Goal: Task Accomplishment & Management: Use online tool/utility

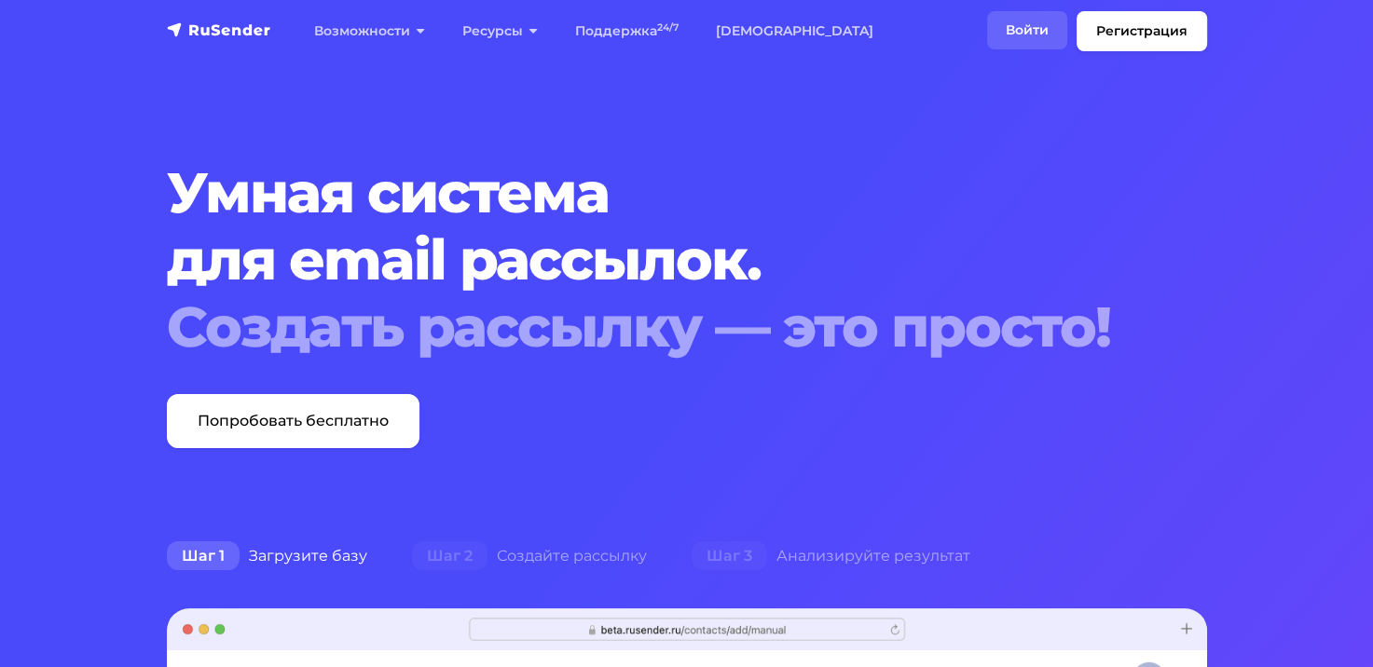
click at [1022, 23] on link "Войти" at bounding box center [1027, 30] width 80 height 38
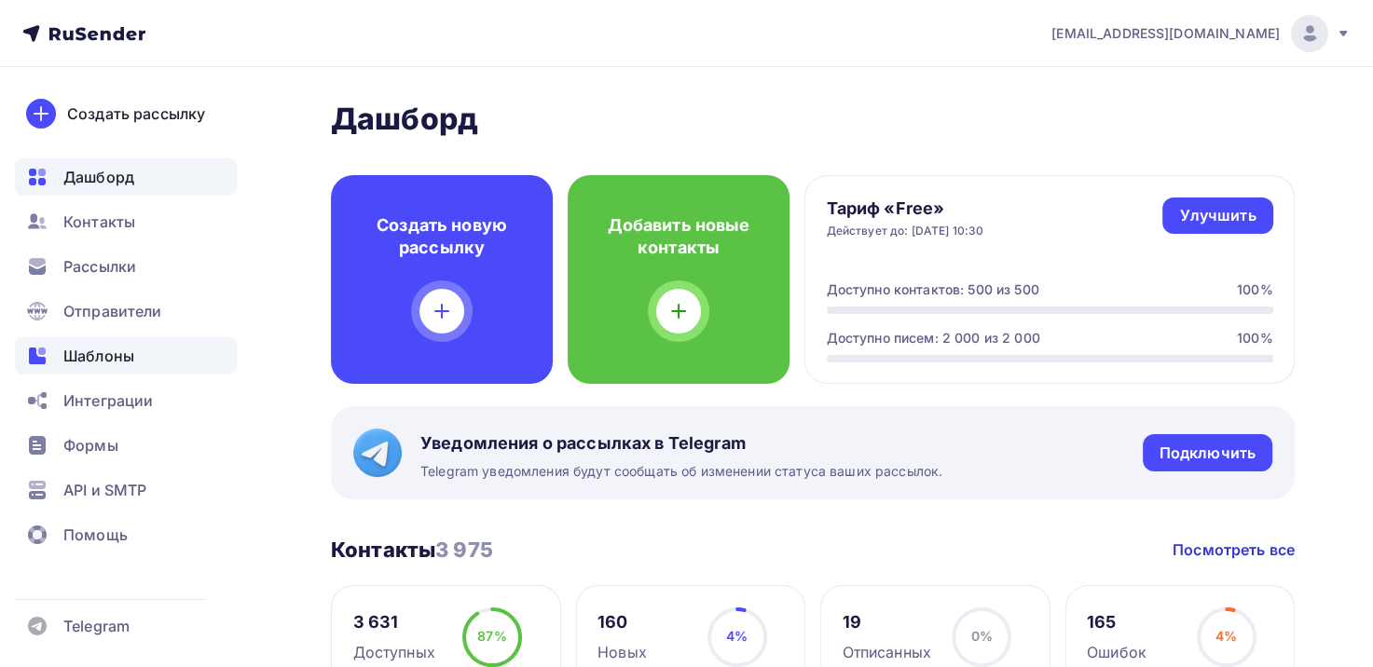
click at [123, 350] on span "Шаблоны" at bounding box center [98, 356] width 71 height 22
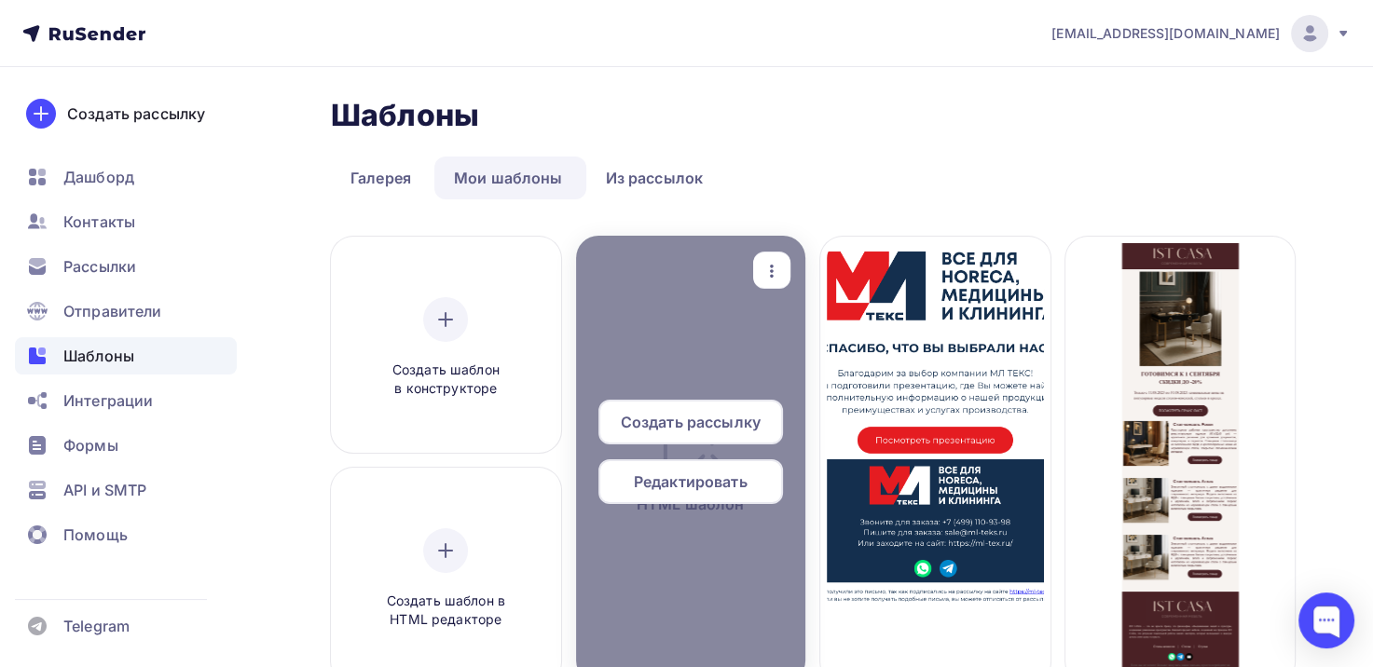
click at [689, 418] on span "Создать рассылку" at bounding box center [691, 422] width 140 height 22
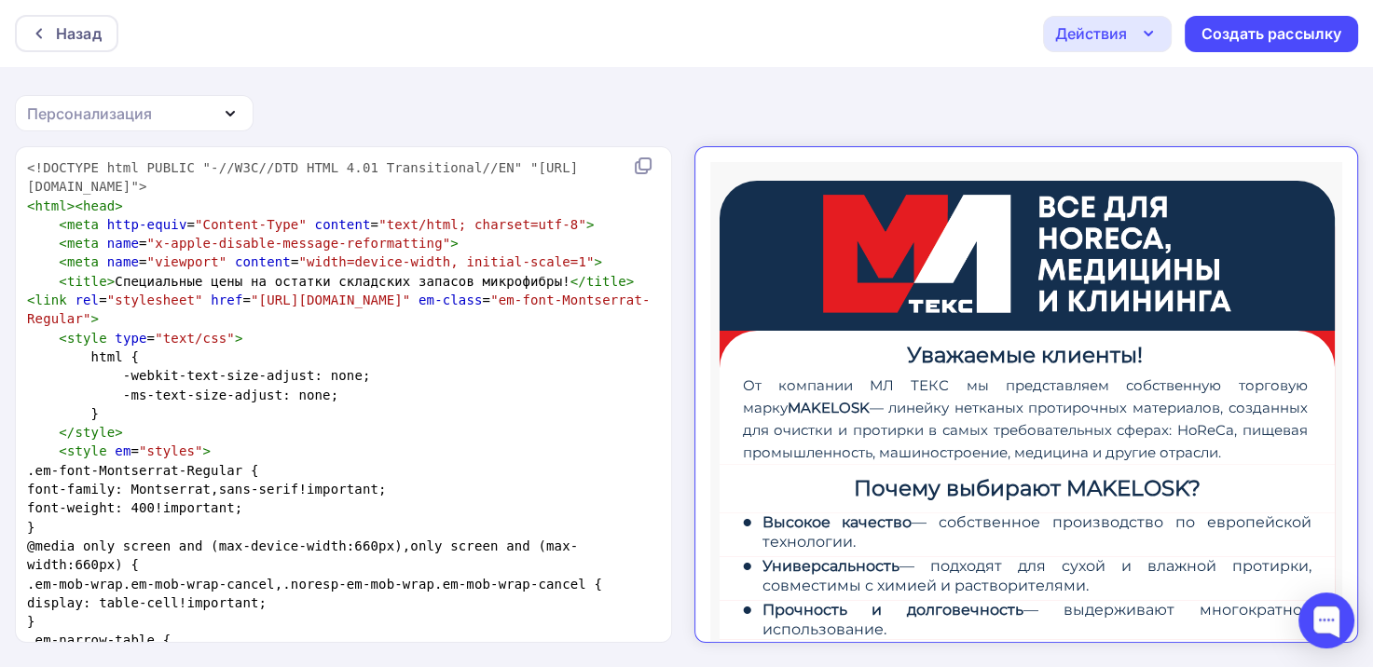
click at [208, 278] on span "< title > Специальные цены на остатки складских запасов микрофибры! </ title ><…" at bounding box center [338, 300] width 623 height 53
type textarea "<!DOCTYPE html PUBLIC "-//W3C//DTD HTML 4.01 Transitional//EN" "http://www.w3.o…"
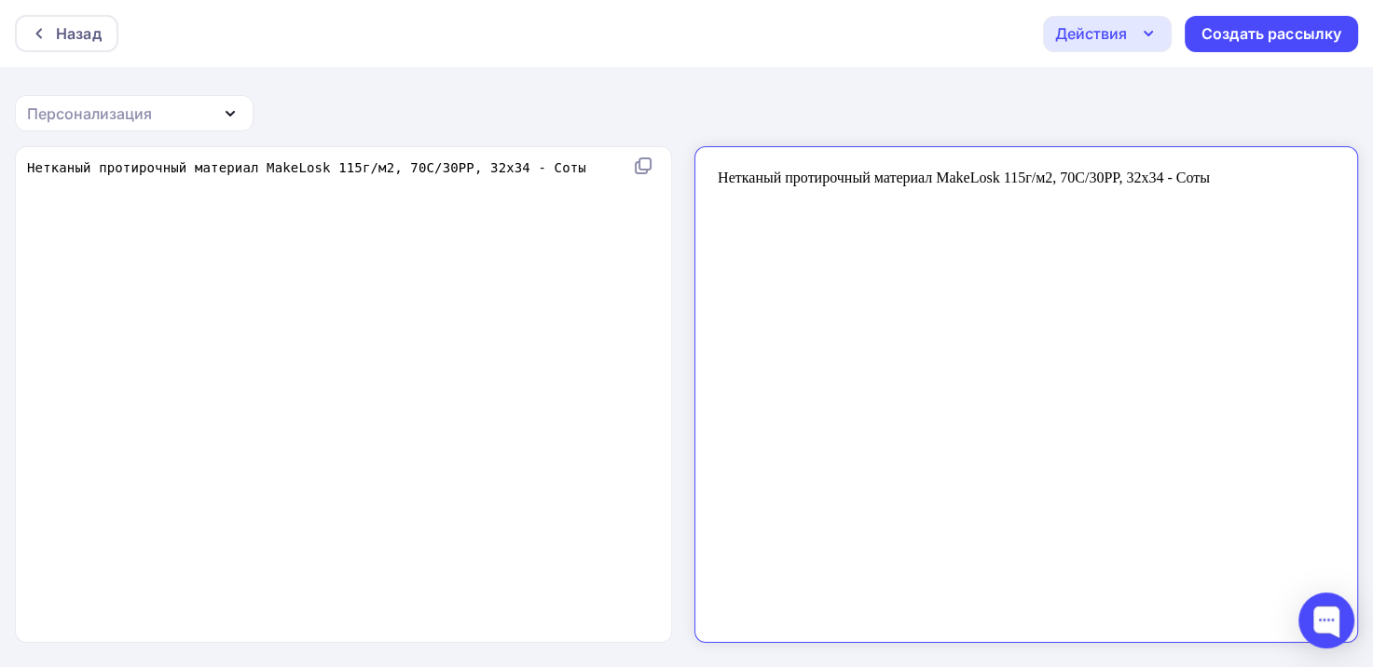
click at [272, 283] on div "x Нетканый протирочный материал MakeLosk 115г/м2, 70С/30PP, 32х34 - Соты" at bounding box center [362, 418] width 679 height 527
type textarea "Нетканый протирочный материал MakeLosk 115г/м2, 70С/30PP, 32х34 - Соты"
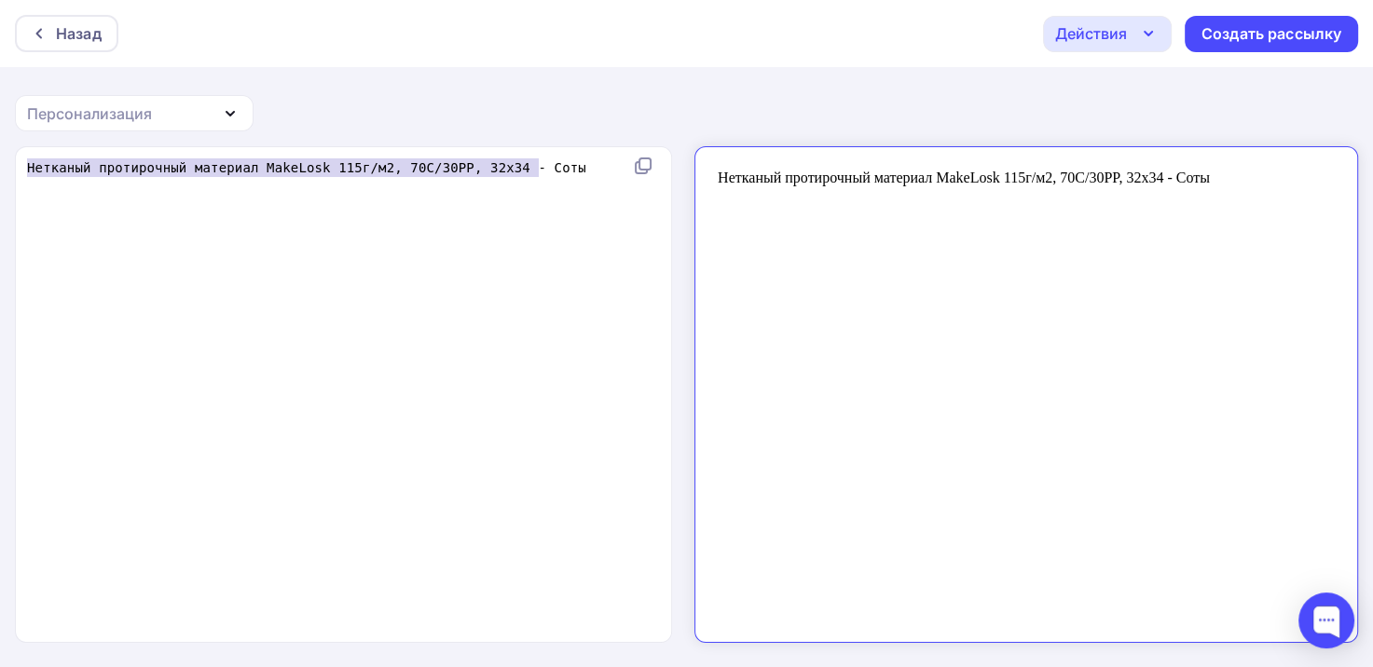
drag, startPoint x: 558, startPoint y: 169, endPoint x: -45, endPoint y: 175, distance: 603.1
click at [0, 175] on html "Назад Действия Отправить тестовое письмо Сохранить в Мои шаблоны Выйти без сохр…" at bounding box center [686, 333] width 1373 height 667
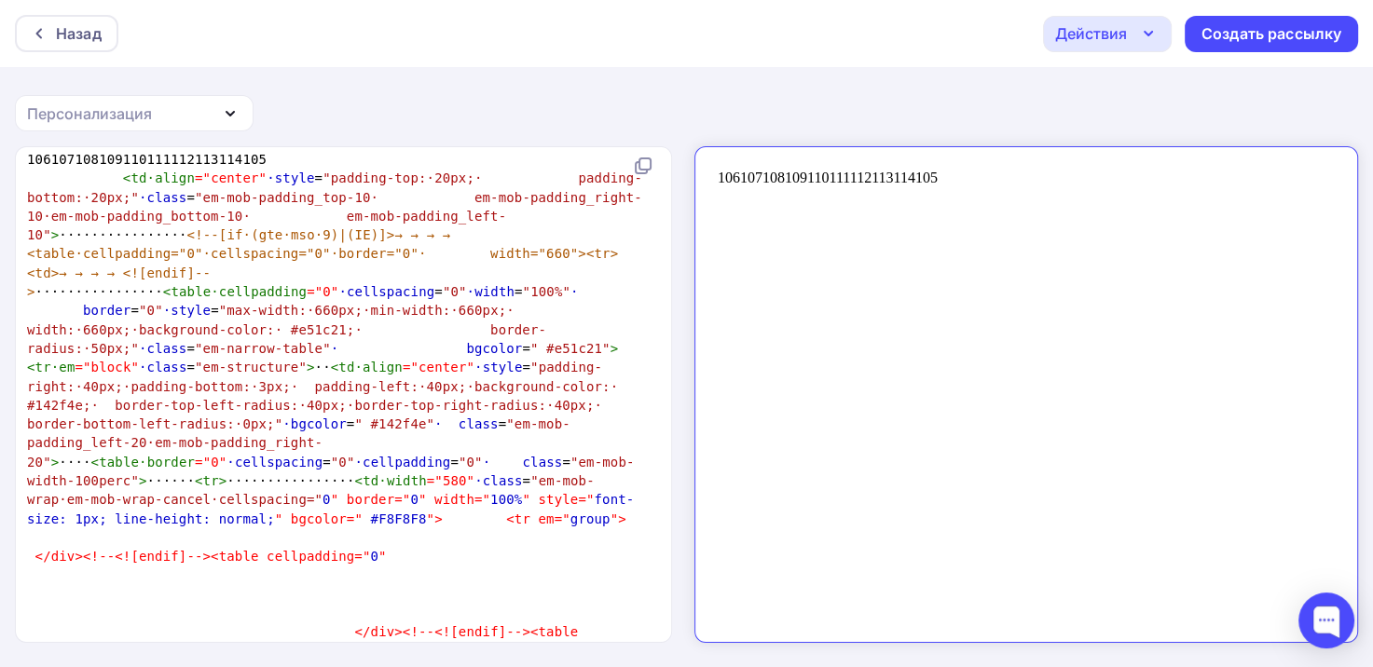
scroll to position [0, 0]
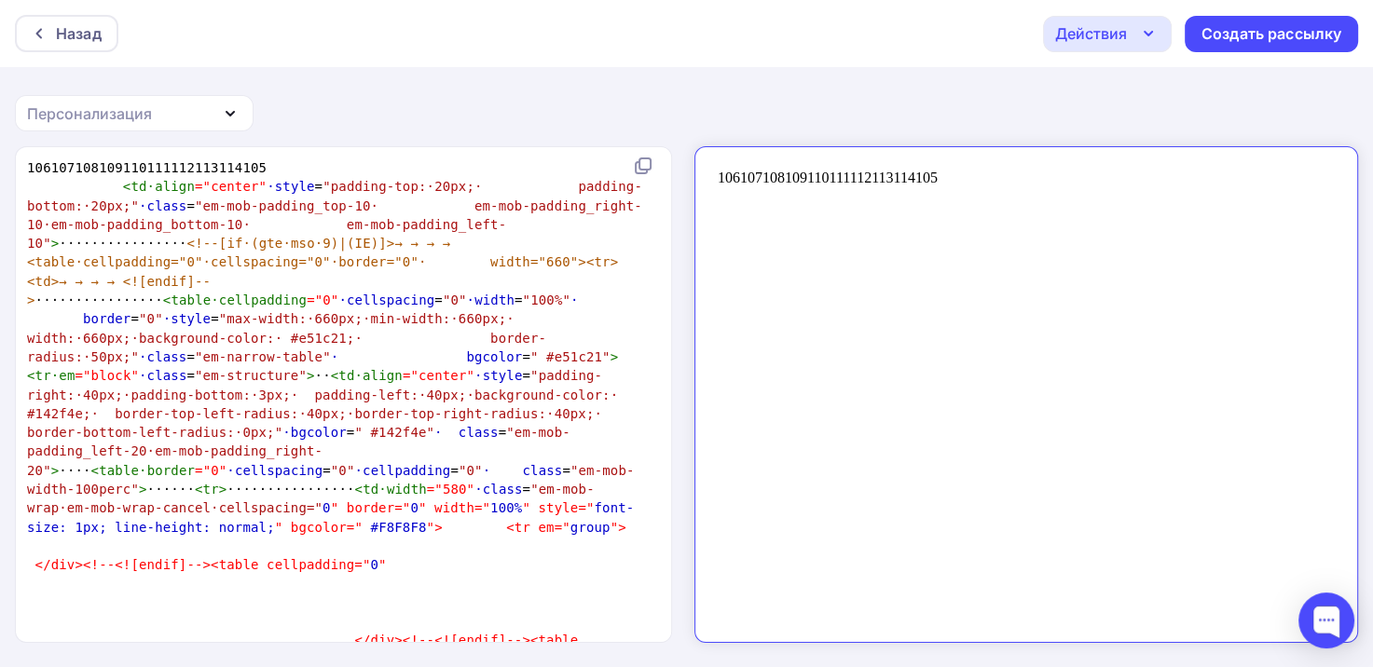
click at [682, 68] on div "Назад Действия Отправить тестовое письмо Сохранить в Мои шаблоны Выйти без сохр…" at bounding box center [686, 334] width 1373 height 669
click at [212, 233] on pre "< td·‌align = "center" ·‌style = "padding-top:·‌20px;·‌ padding-bottom:·‌20px;"…" at bounding box center [339, 394] width 633 height 435
type textarea "106107108109110111112113114105 <td·‌align="center"·‌style="padding-top:·‌20px;·…"
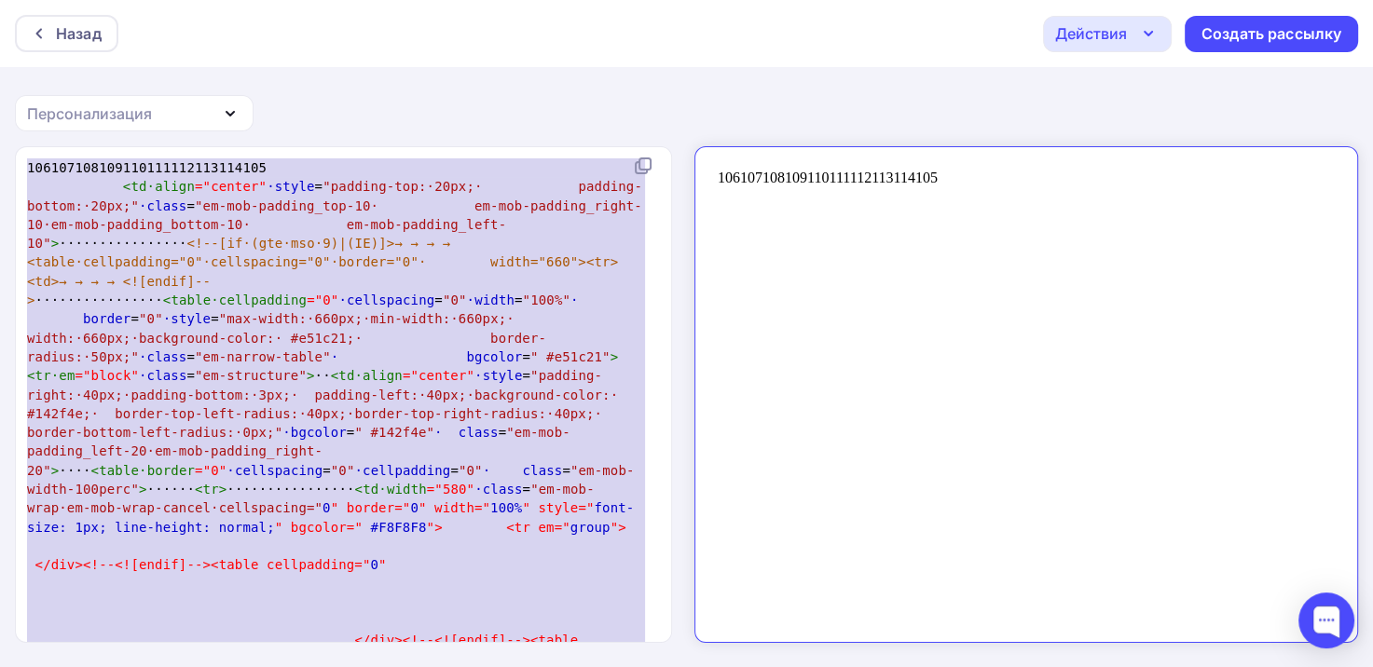
paste textarea
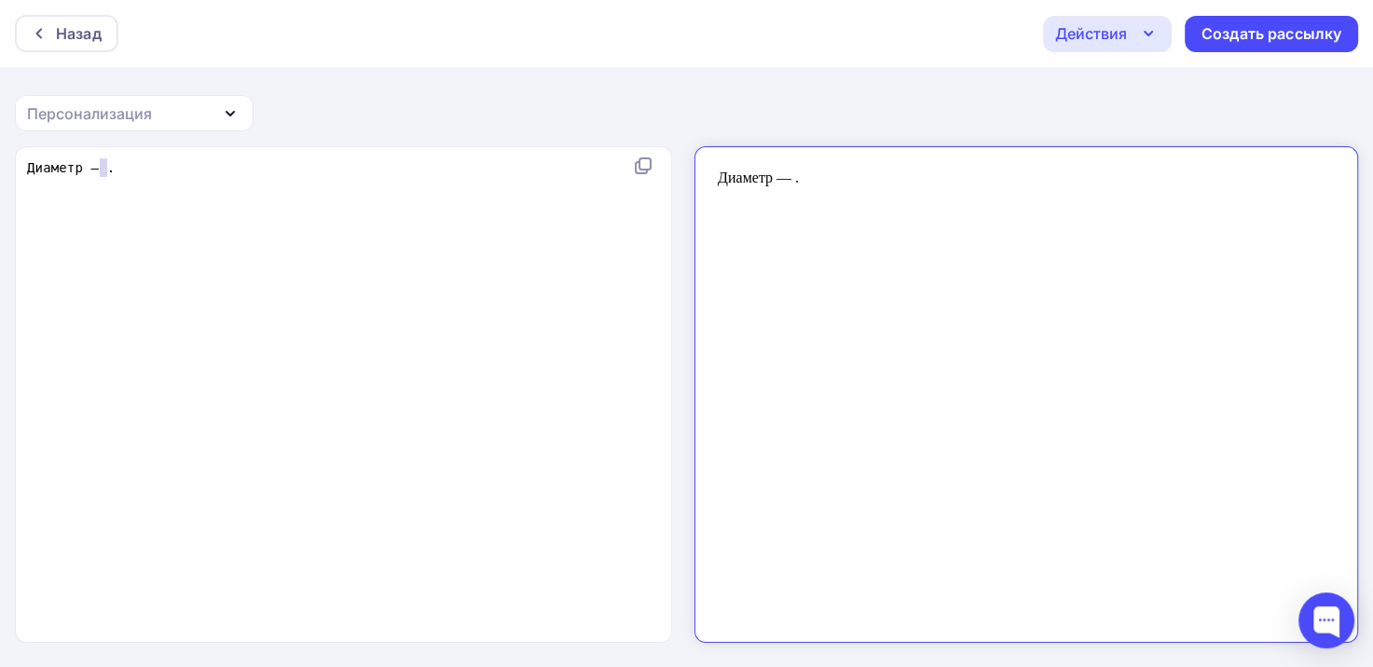
type textarea "Диаметр — ."
drag, startPoint x: 99, startPoint y: 161, endPoint x: -45, endPoint y: 161, distance: 143.5
click at [0, 161] on html "Назад Действия Отправить тестовое письмо Сохранить в Мои шаблоны Выйти без сохр…" at bounding box center [686, 333] width 1373 height 667
click at [175, 227] on div "x ​" at bounding box center [362, 418] width 679 height 527
click at [170, 211] on div "x ​" at bounding box center [362, 418] width 679 height 527
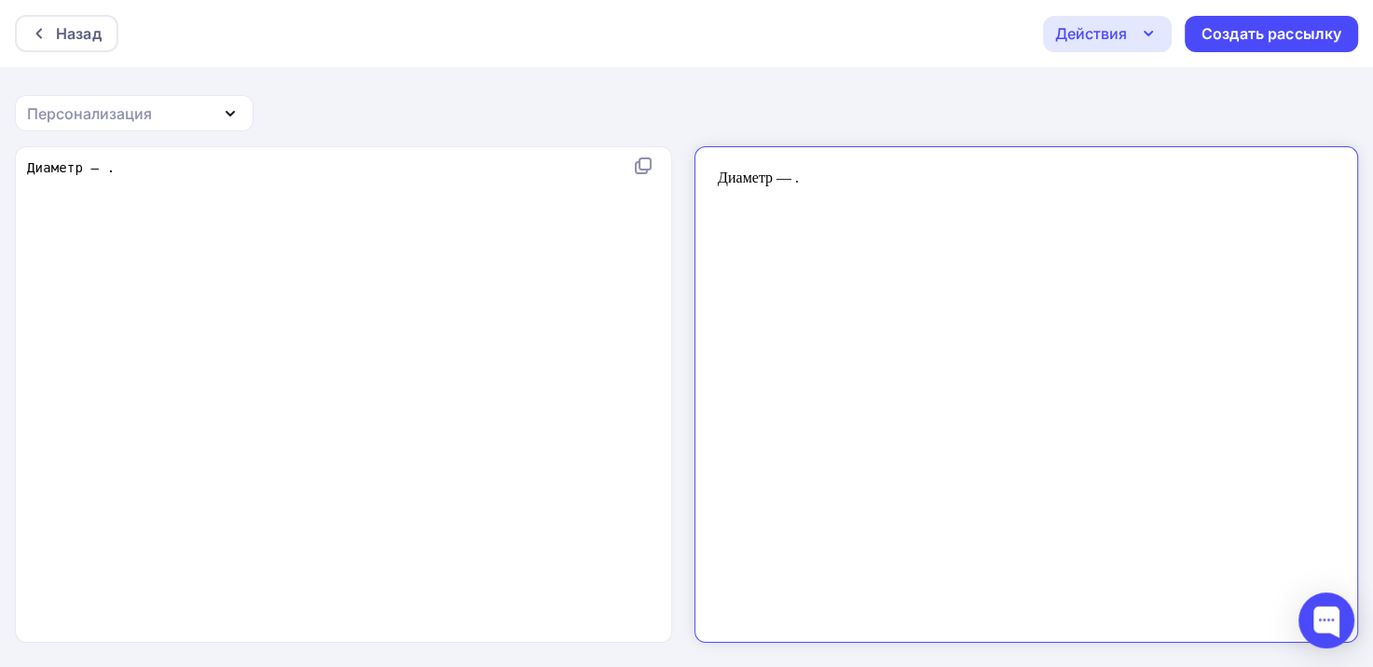
paste textarea "тр — ."
type textarea "Диаметр — .Диаметр — ."
click at [0, 176] on html "Назад Действия Отправить тестовое письмо Сохранить в Мои шаблоны Выйти без сохр…" at bounding box center [686, 333] width 1373 height 667
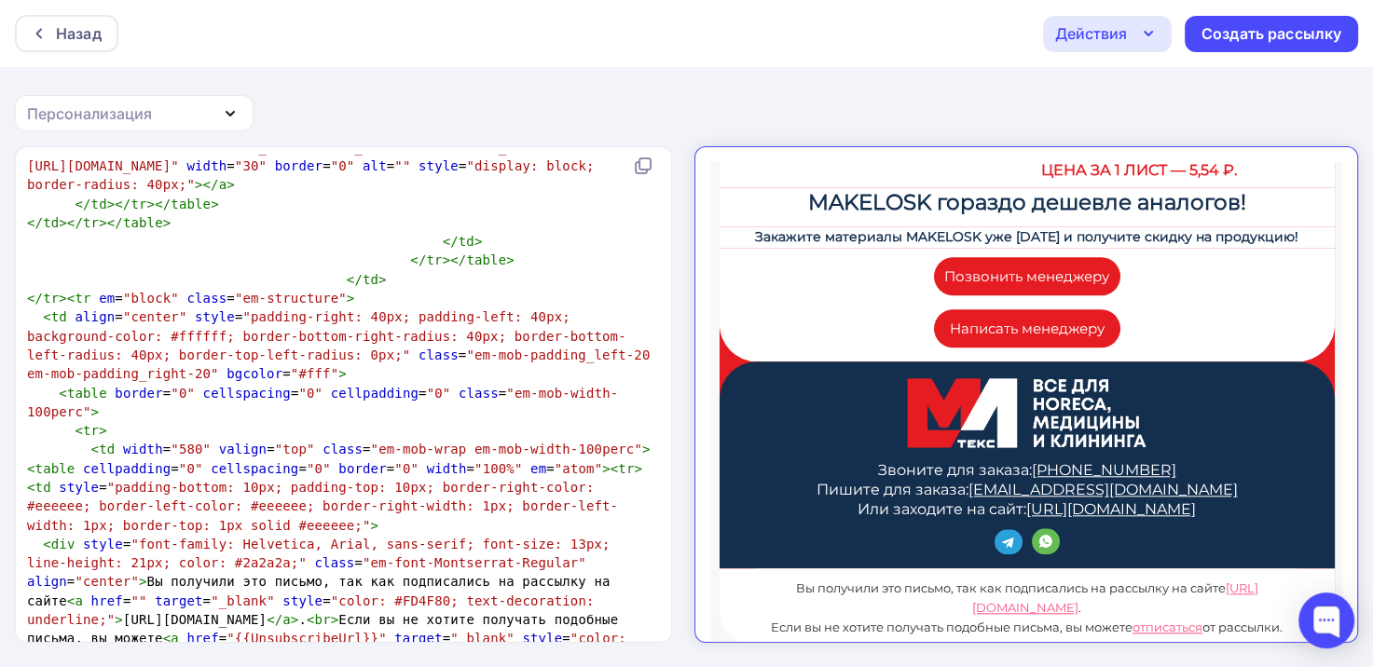
scroll to position [1730, 0]
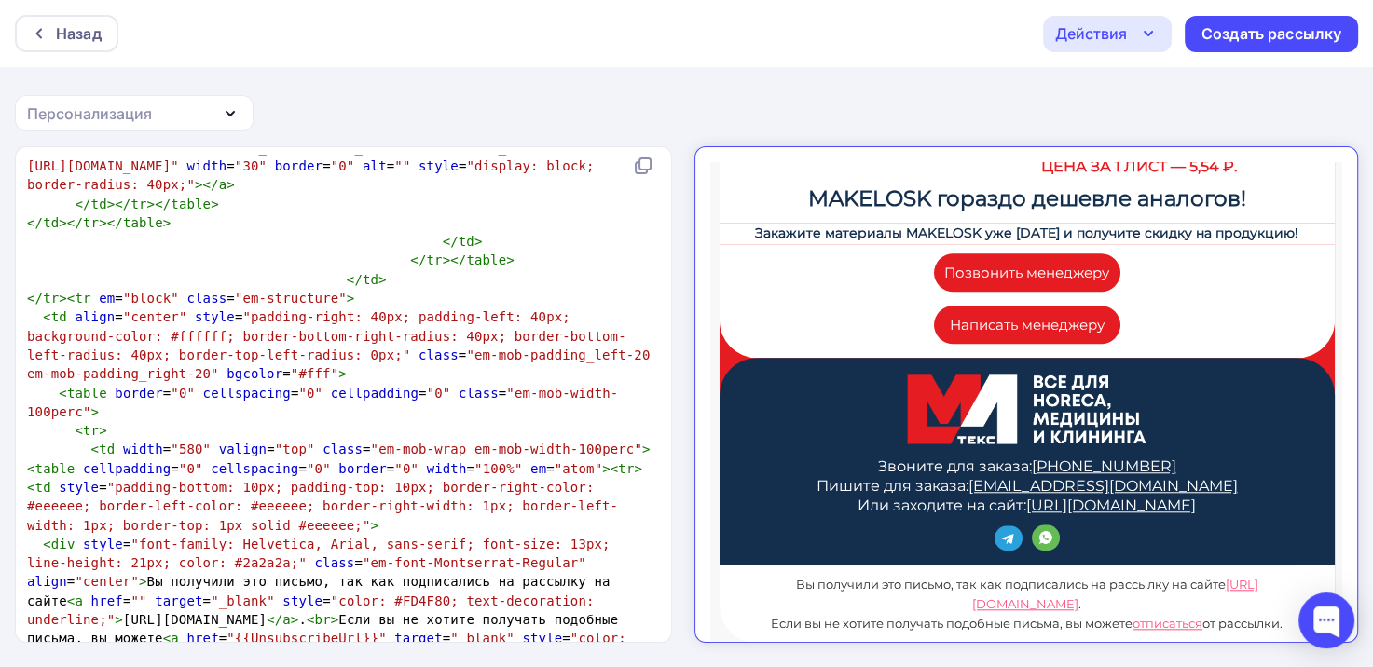
click at [1156, 32] on icon "button" at bounding box center [1148, 33] width 22 height 22
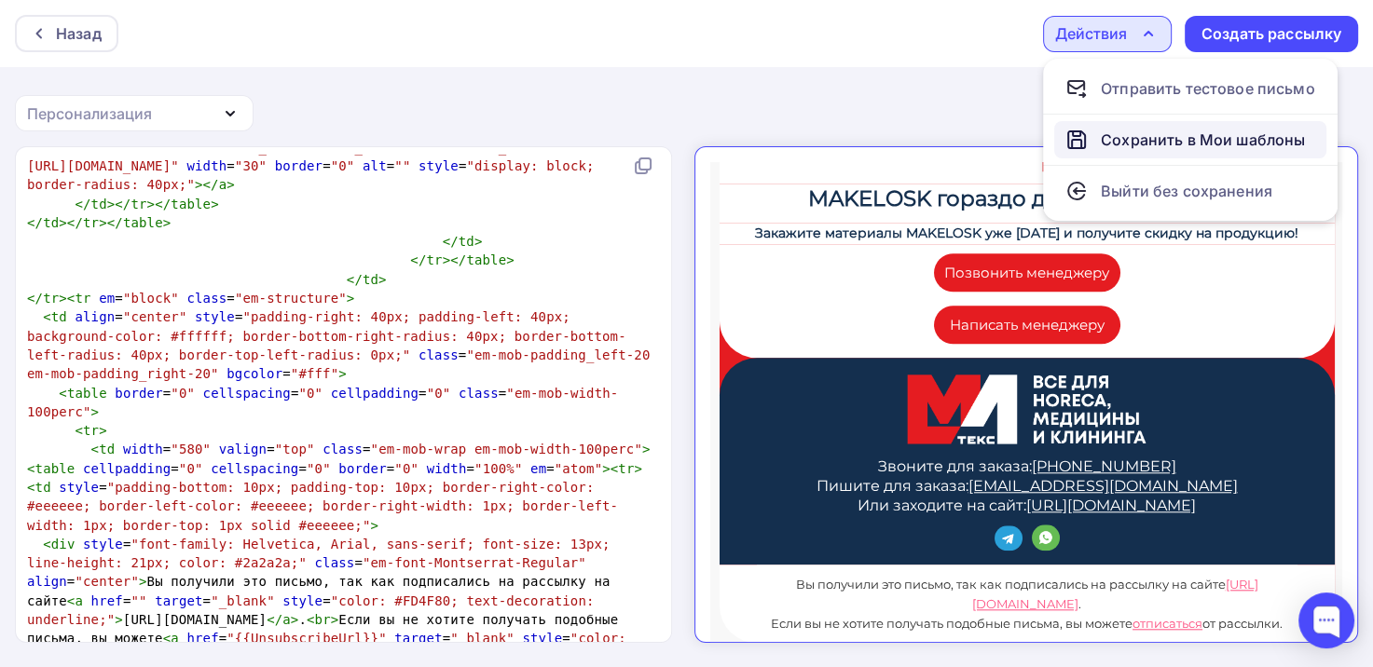
click at [1174, 121] on link "Сохранить в Мои шаблоны" at bounding box center [1190, 139] width 272 height 37
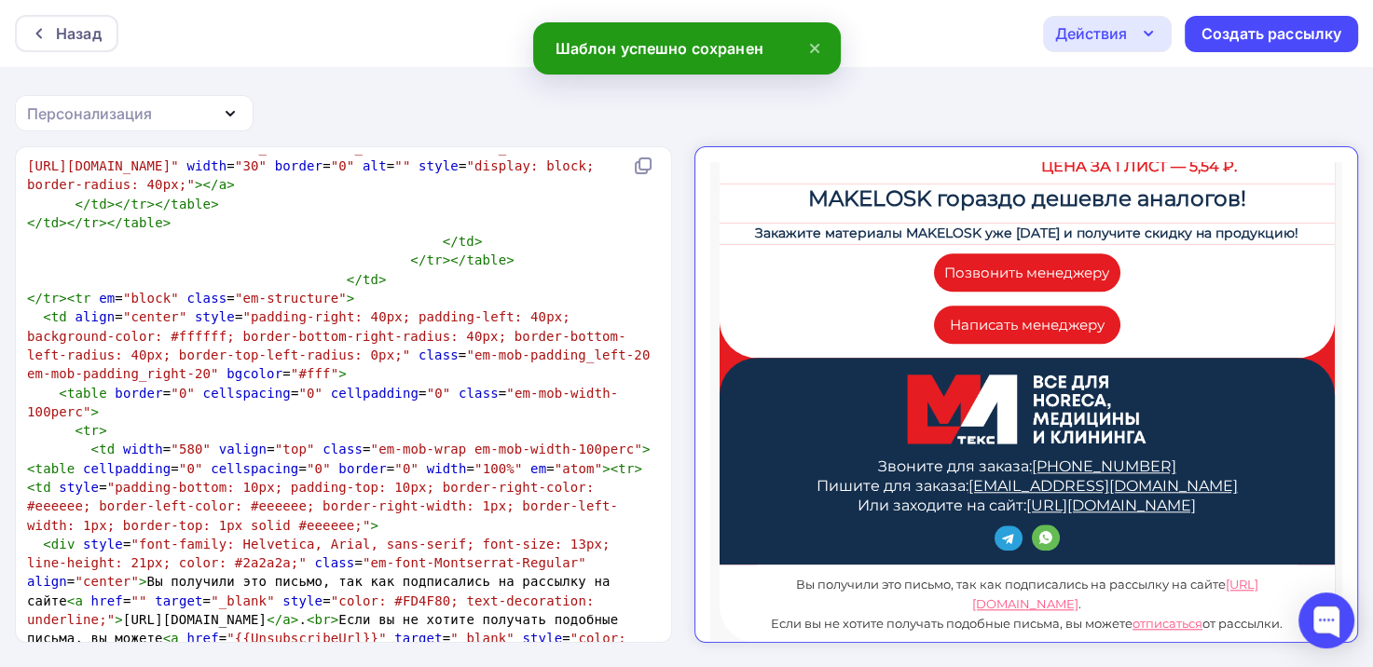
click at [1073, 32] on div "Действия" at bounding box center [1091, 33] width 72 height 22
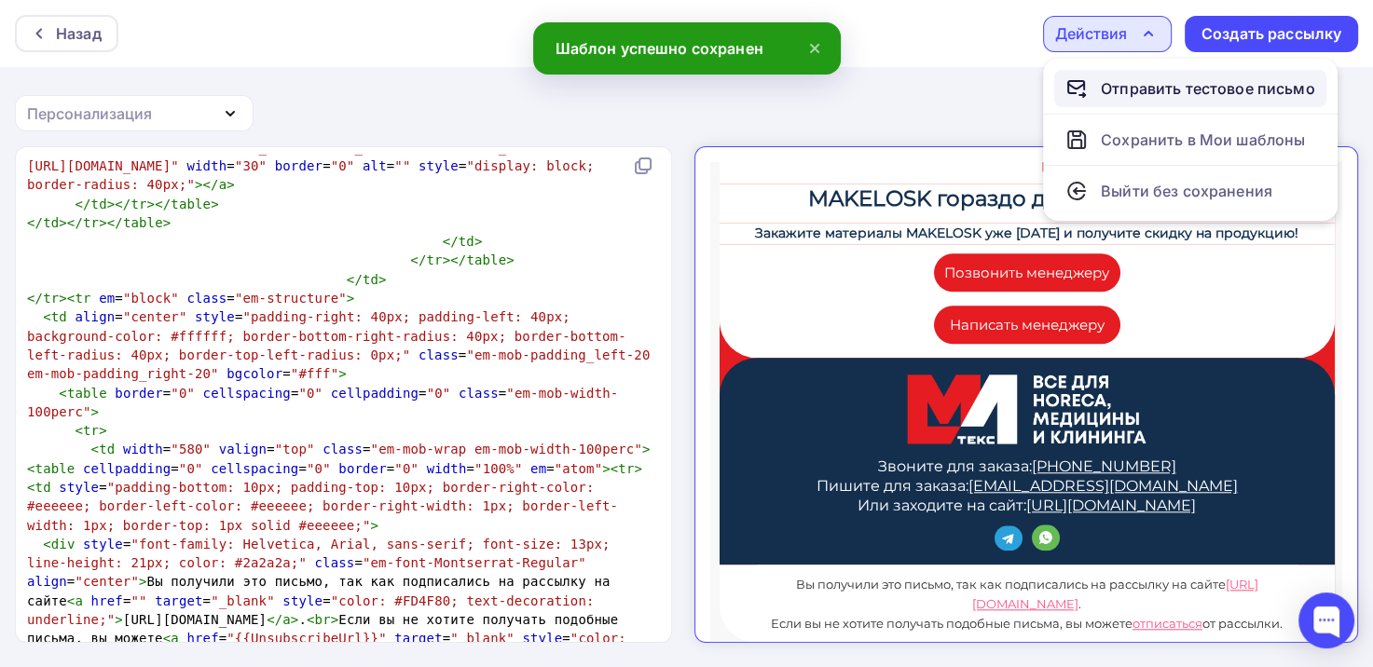
click at [1124, 97] on div "Отправить тестовое письмо" at bounding box center [1208, 88] width 214 height 22
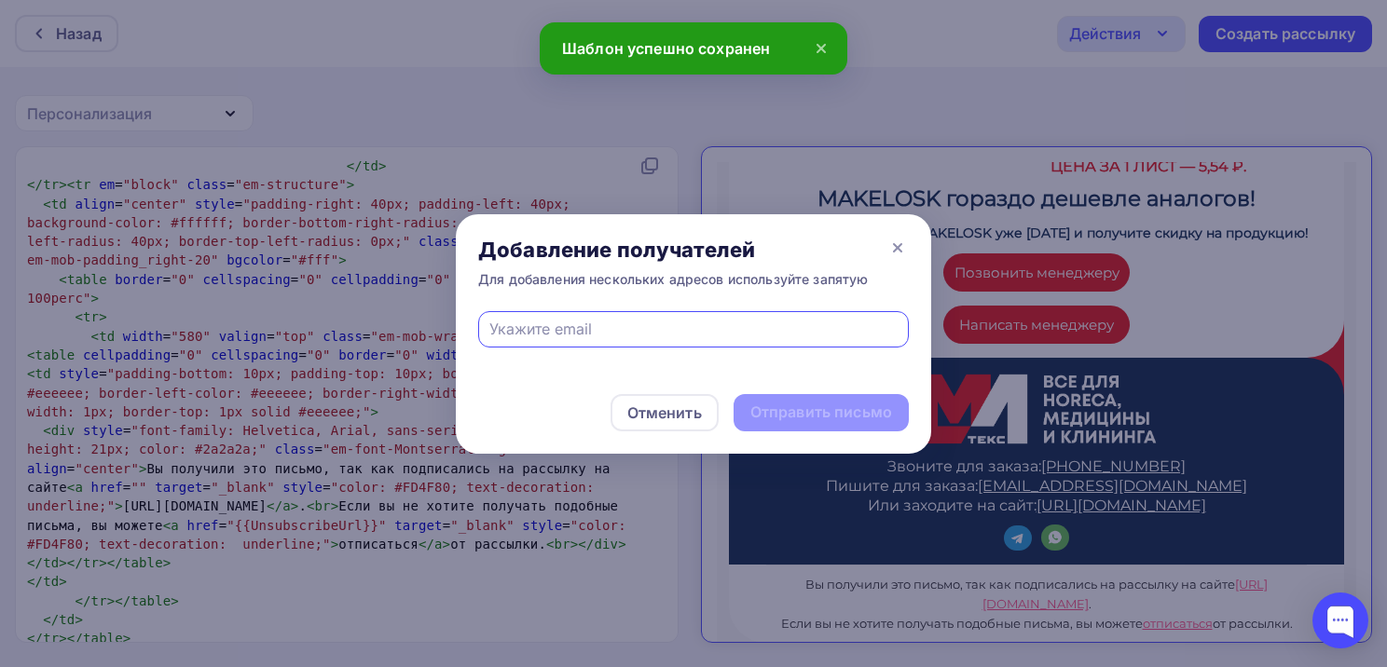
click at [655, 324] on input "text" at bounding box center [693, 329] width 409 height 22
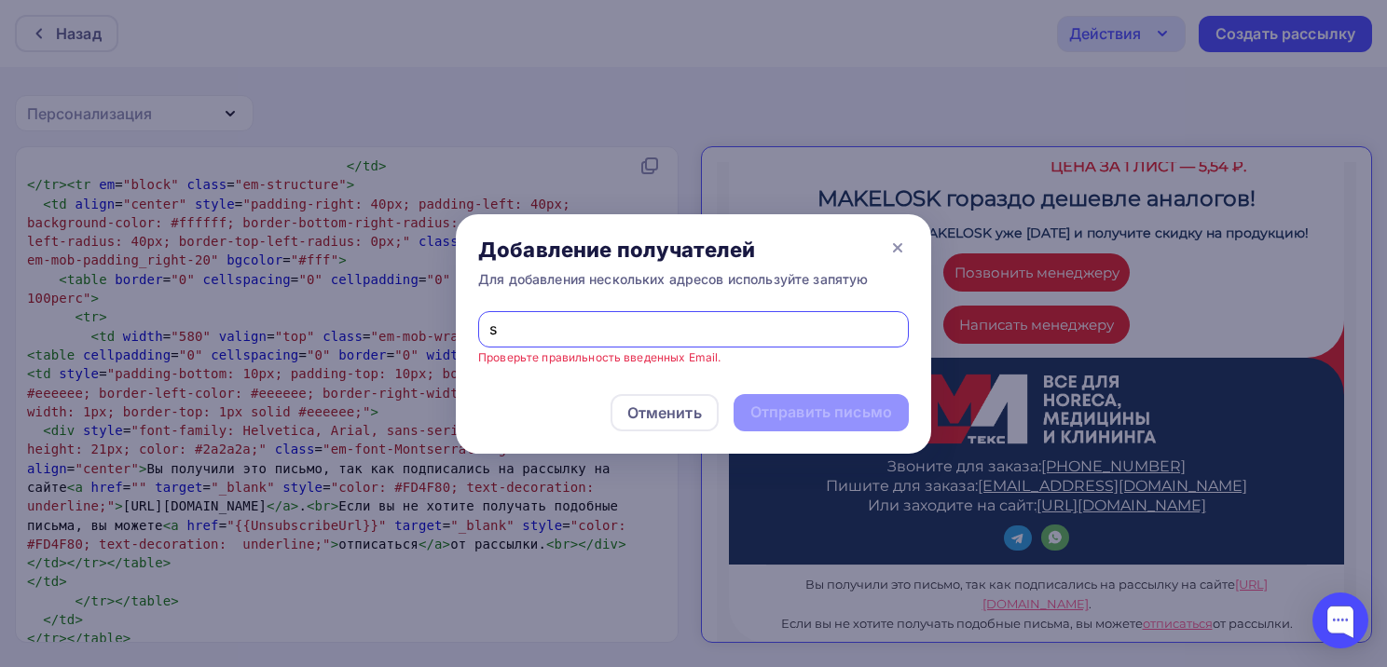
type input "schunina1997@mail.ru"
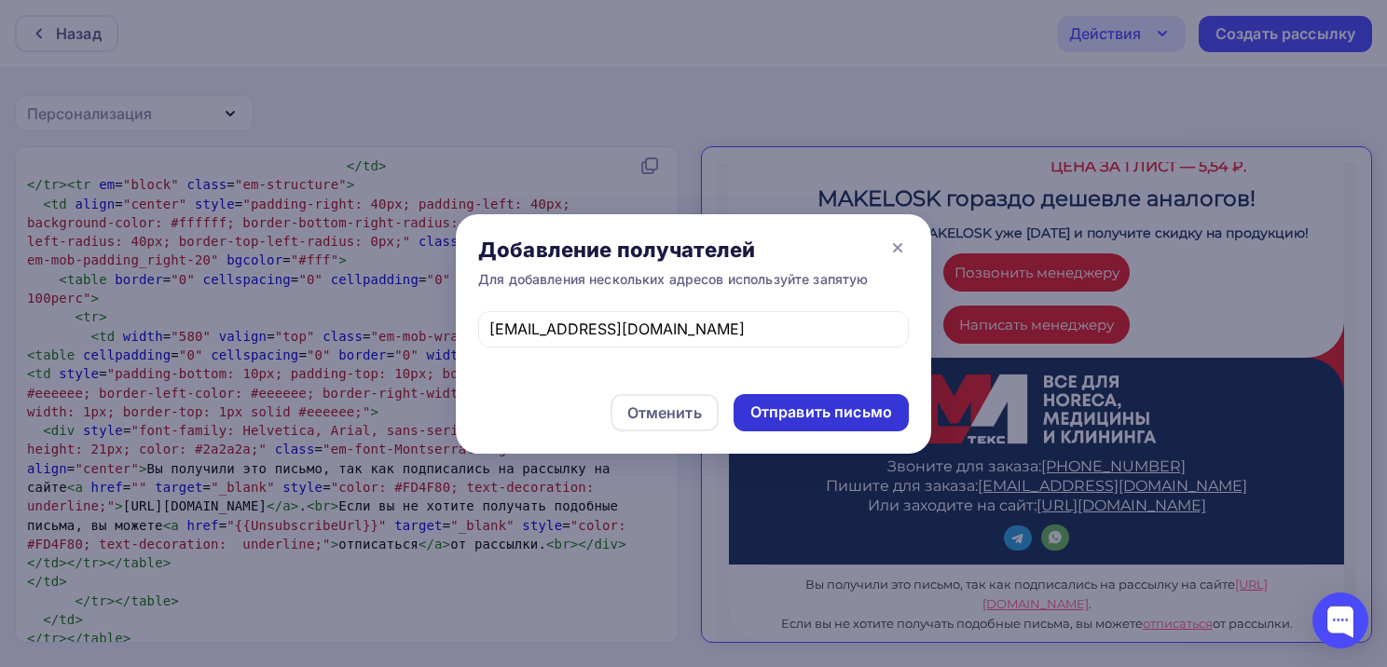
click at [801, 417] on div "Отправить письмо" at bounding box center [821, 412] width 142 height 21
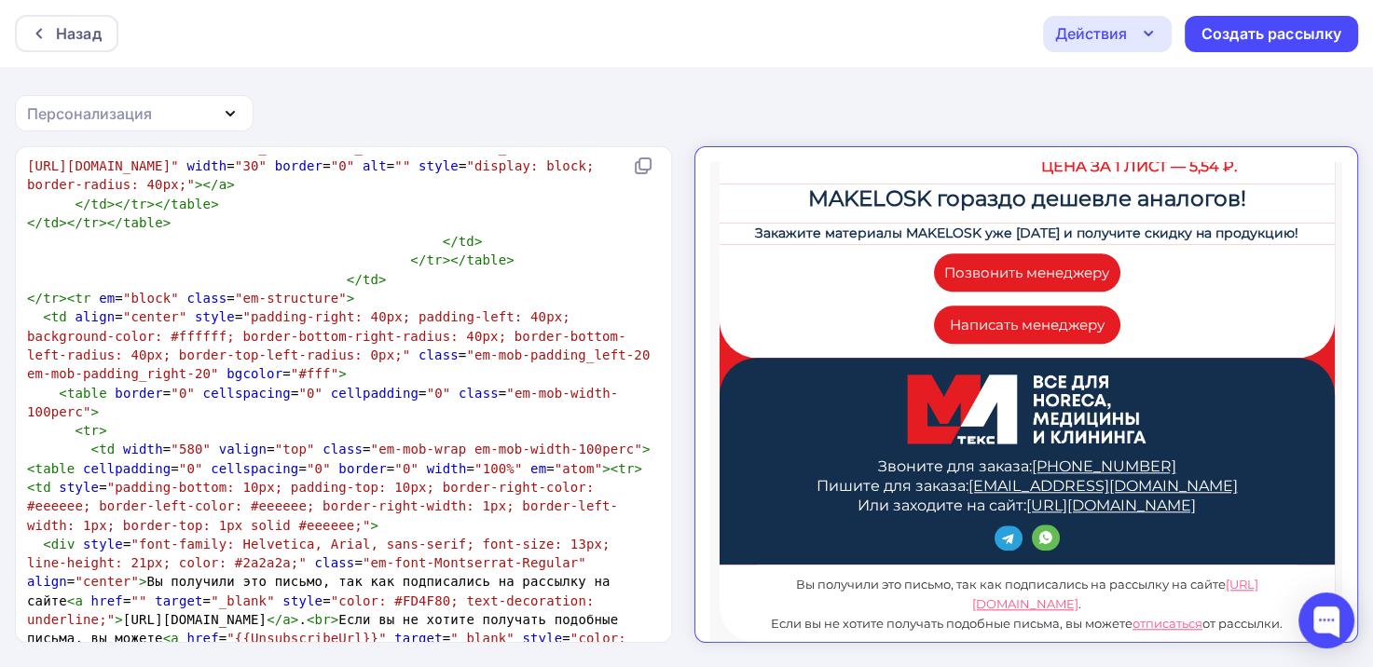
click at [1107, 33] on div "Действия" at bounding box center [1091, 33] width 72 height 22
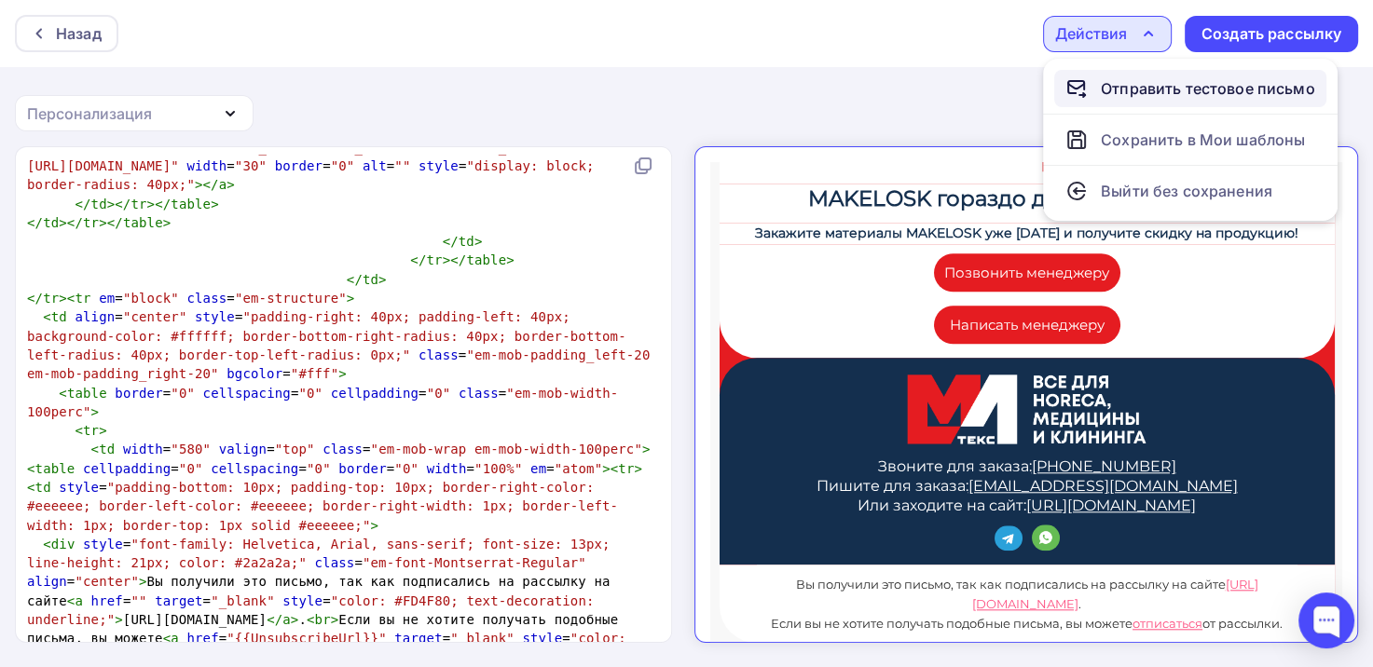
click at [1192, 89] on div "Отправить тестовое письмо" at bounding box center [1208, 88] width 214 height 22
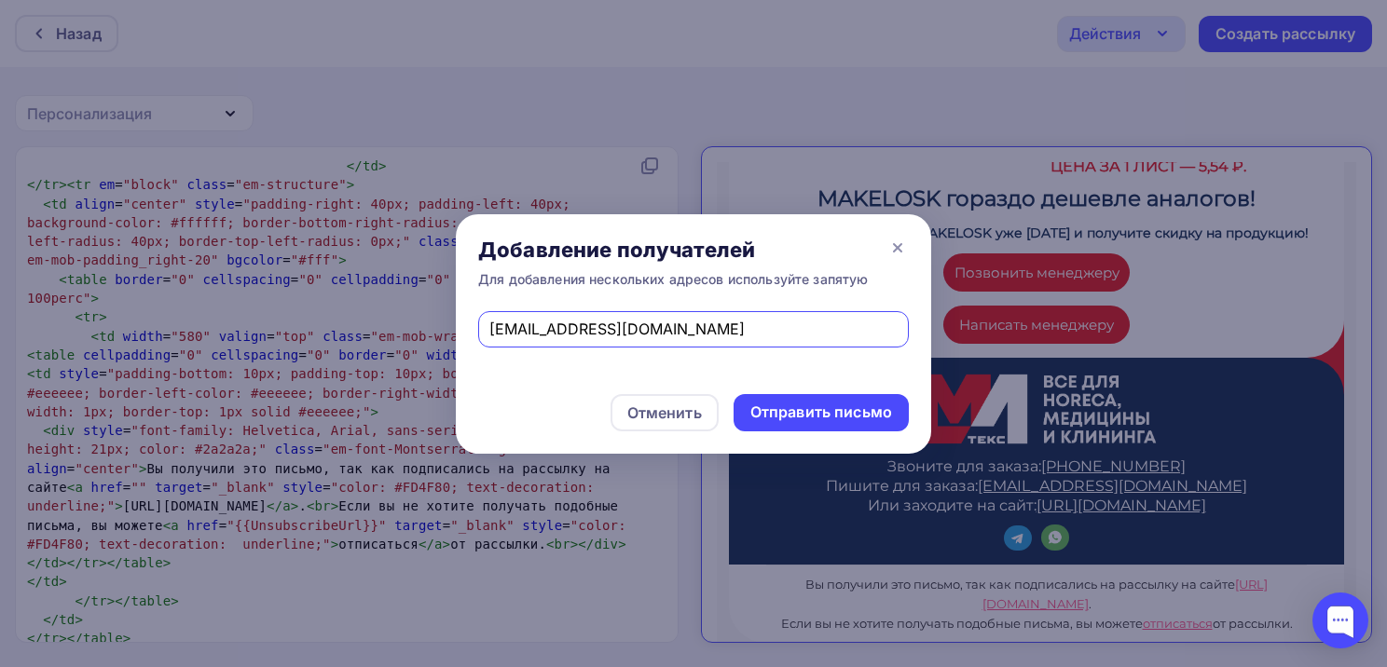
drag, startPoint x: 679, startPoint y: 331, endPoint x: 431, endPoint y: 333, distance: 247.9
click at [431, 333] on div "Добавление получателей Для добавления нескольких адресов используйте запятую sc…" at bounding box center [693, 333] width 1387 height 667
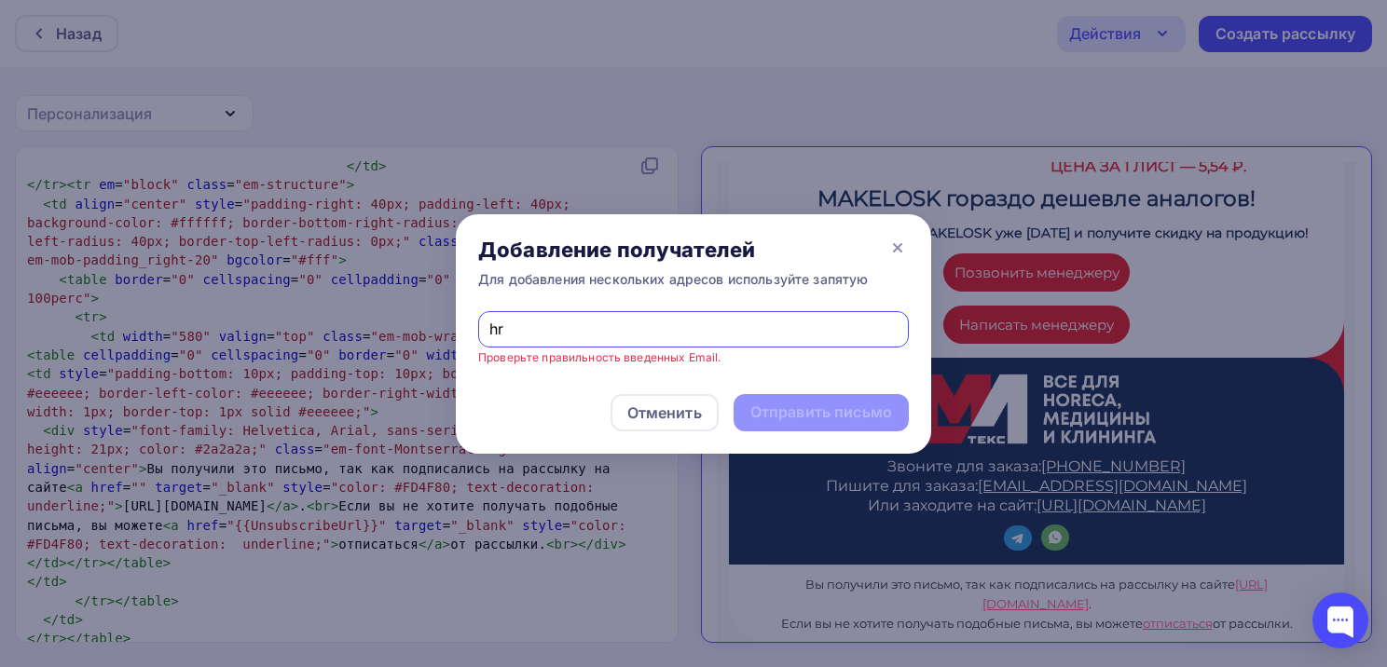
type input "hr@ml-tex.ru"
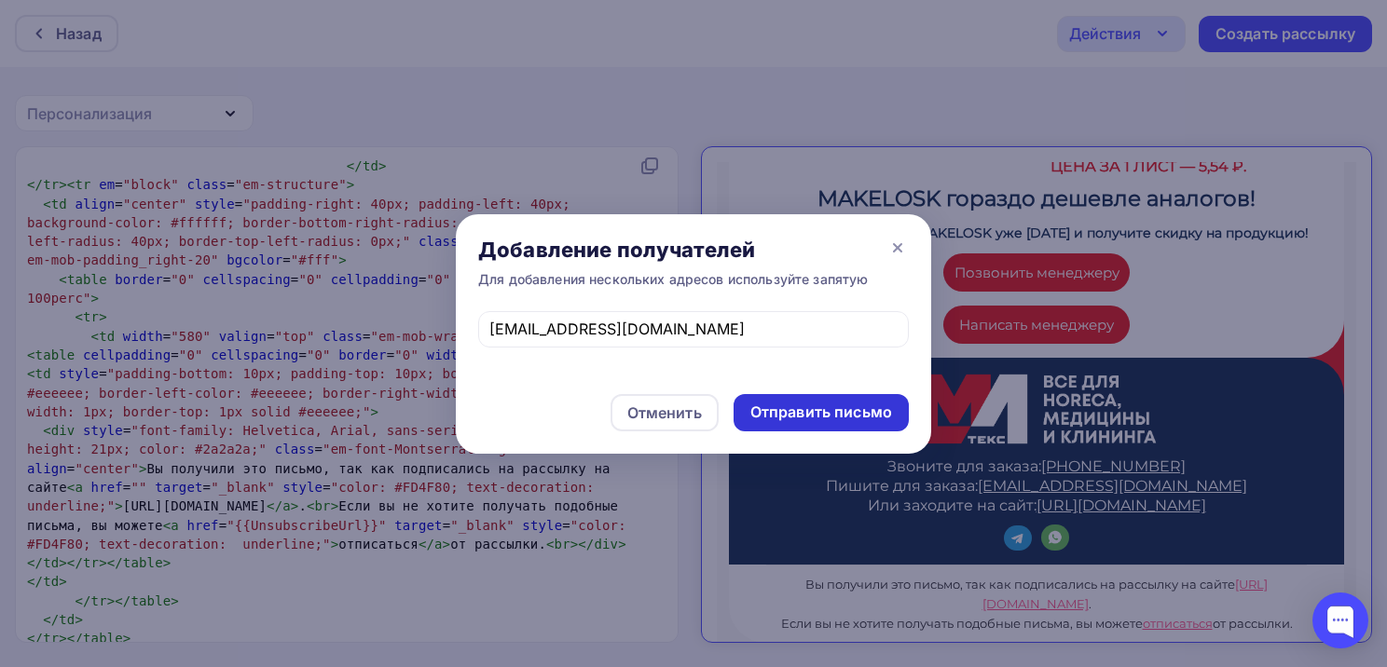
click at [836, 418] on div "Отправить письмо" at bounding box center [821, 412] width 142 height 21
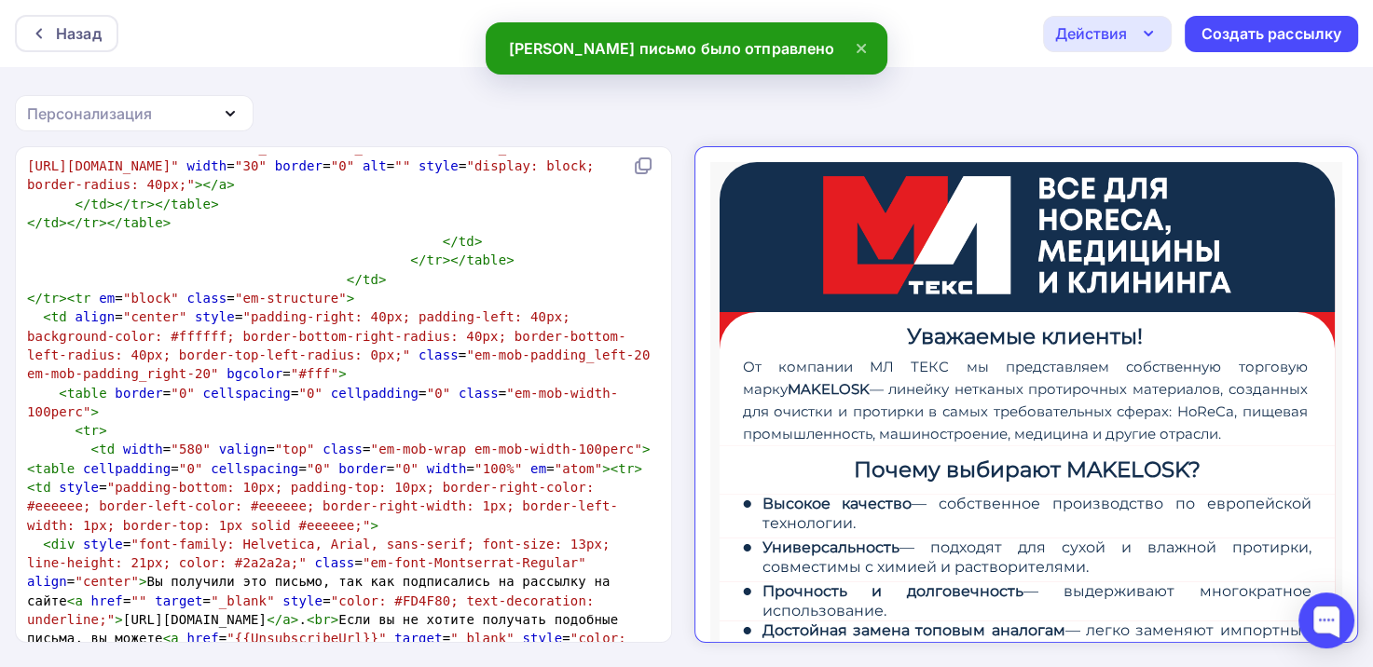
scroll to position [0, 0]
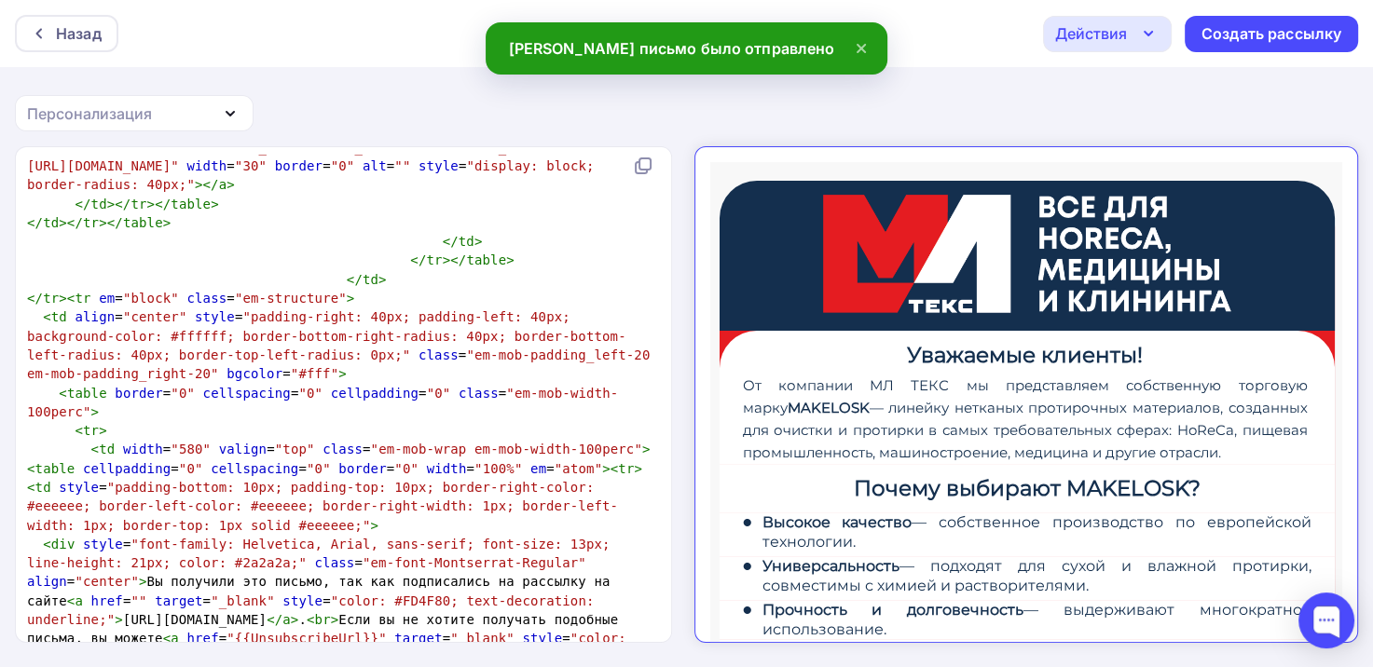
click at [928, 65] on div "Назад Действия Отправить тестовое письмо Сохранить в Мои шаблоны Выйти без сохр…" at bounding box center [686, 33] width 1373 height 67
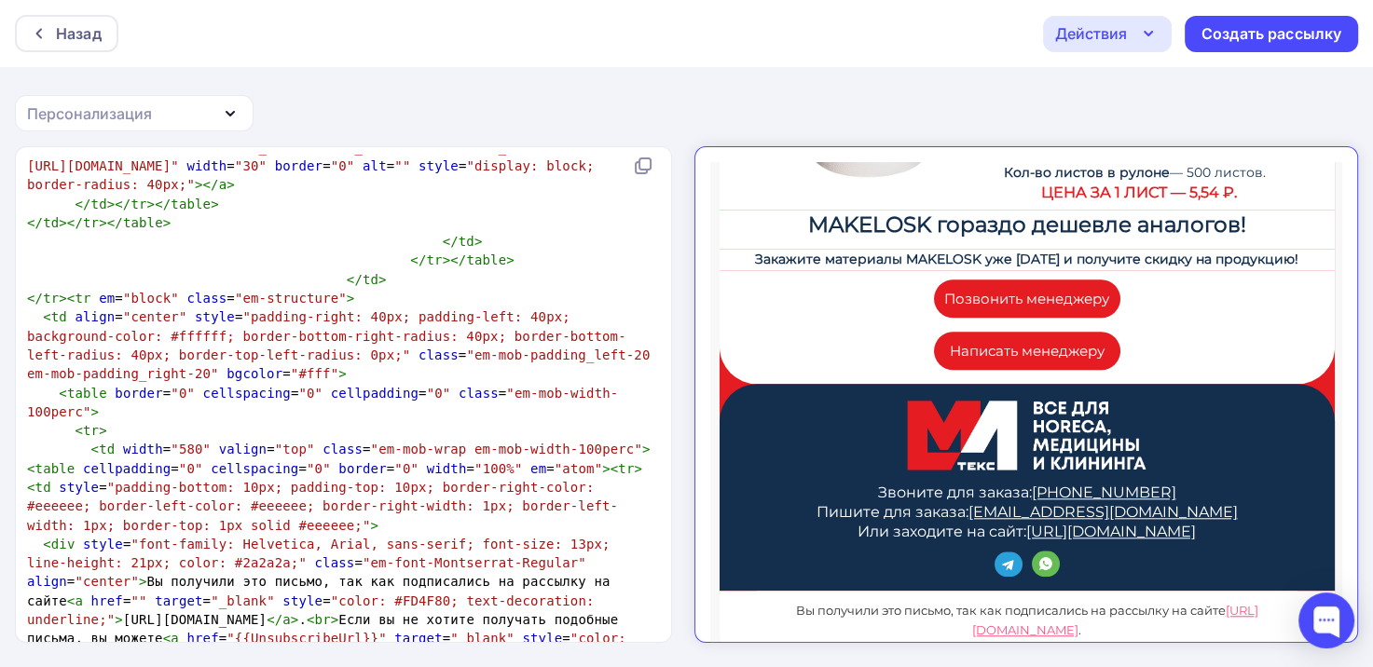
scroll to position [1730, 0]
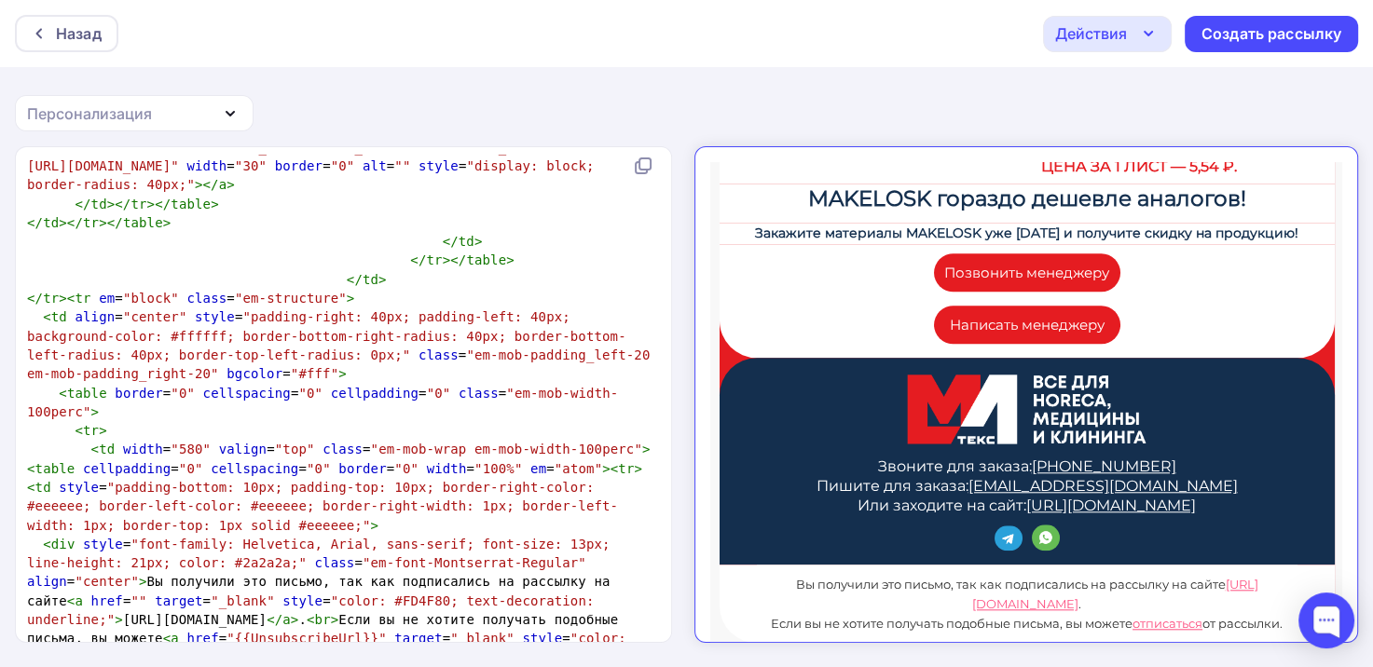
click at [1155, 18] on div "Действия" at bounding box center [1107, 34] width 129 height 36
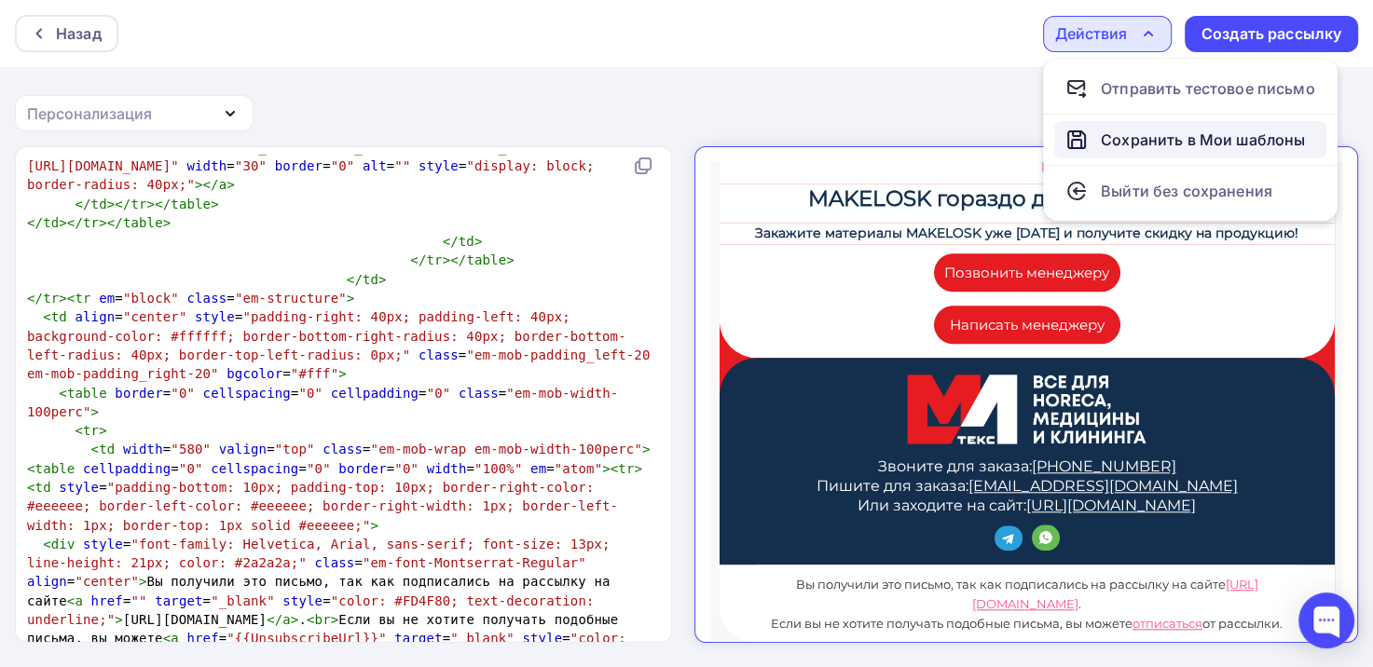
click at [1131, 139] on div "Сохранить в Мои шаблоны" at bounding box center [1203, 140] width 204 height 22
